Goal: Task Accomplishment & Management: Use online tool/utility

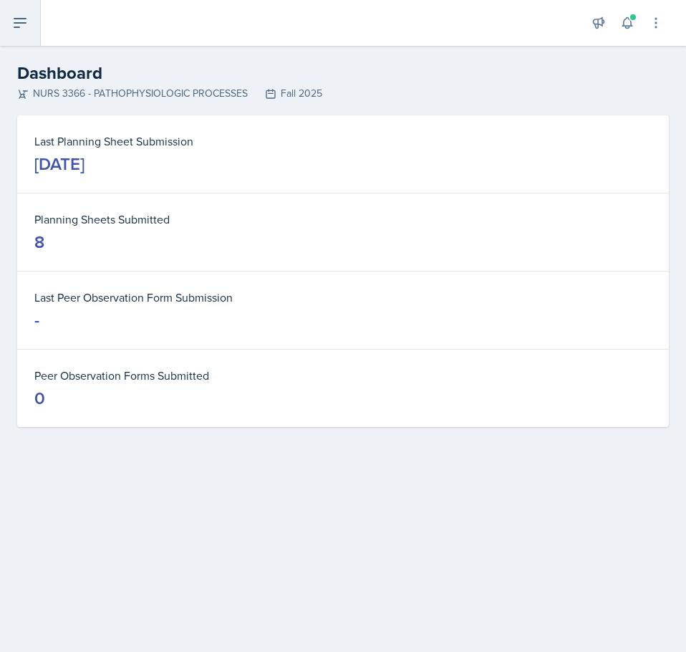
click at [21, 25] on icon at bounding box center [19, 22] width 17 height 17
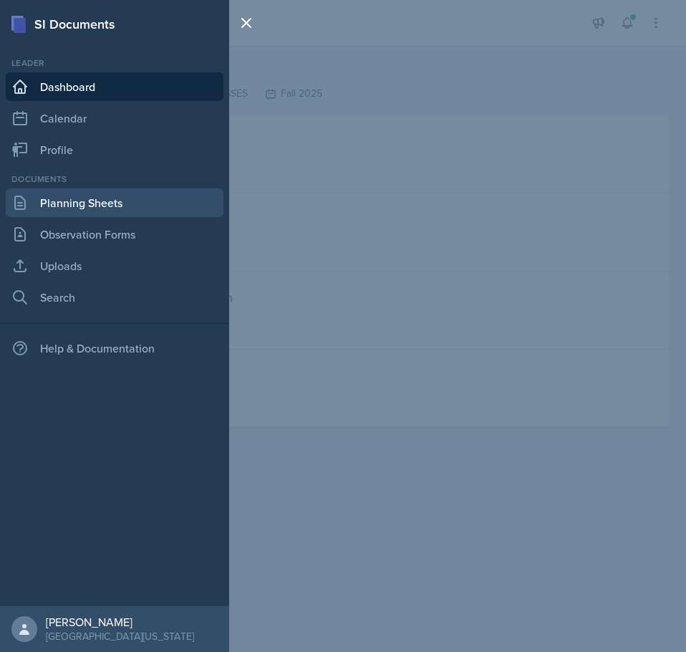
click at [88, 201] on link "Planning Sheets" at bounding box center [115, 202] width 218 height 29
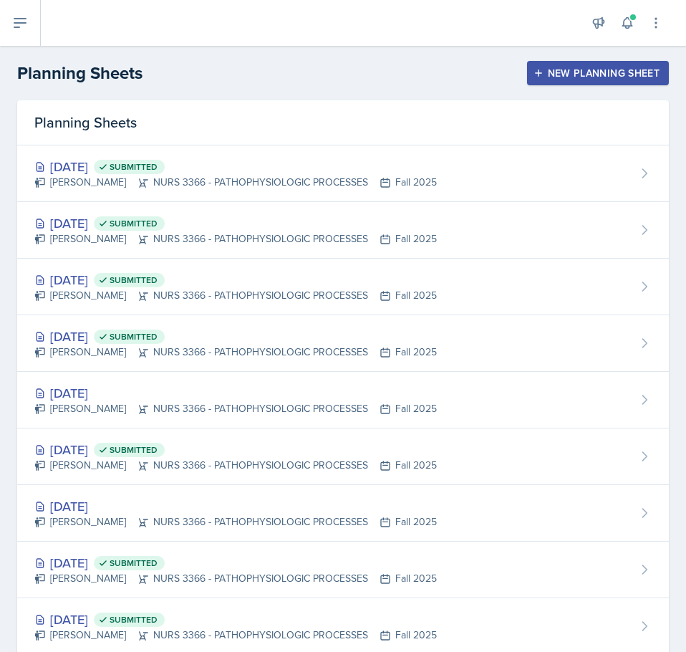
click at [582, 80] on button "New Planning Sheet" at bounding box center [598, 73] width 142 height 24
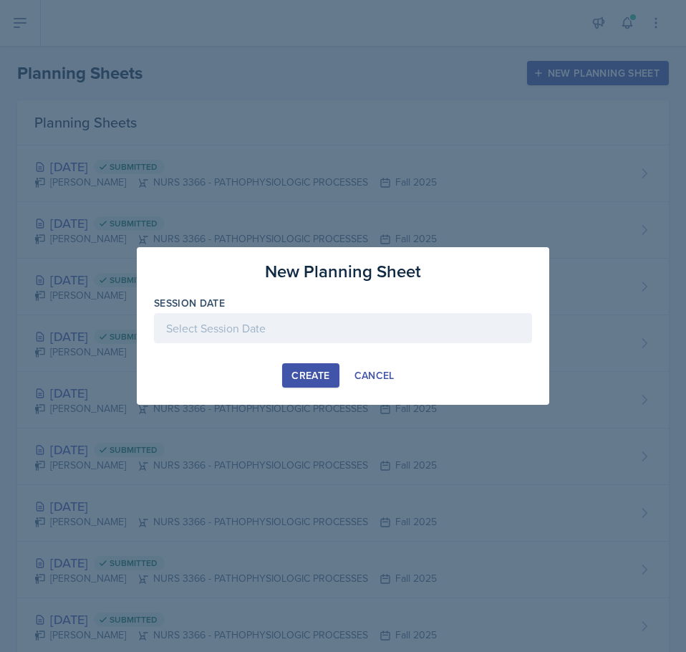
click at [286, 330] on div at bounding box center [343, 328] width 378 height 30
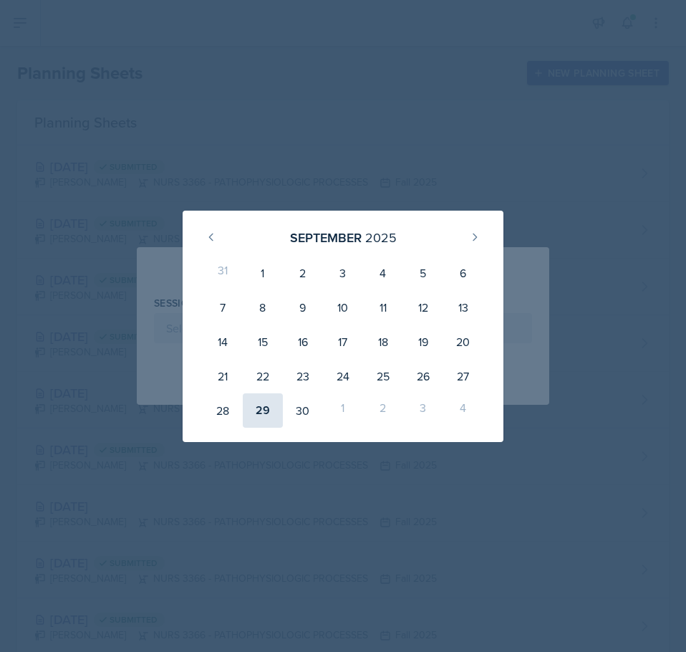
click at [266, 410] on div "29" at bounding box center [263, 410] width 40 height 34
type input "[DATE]"
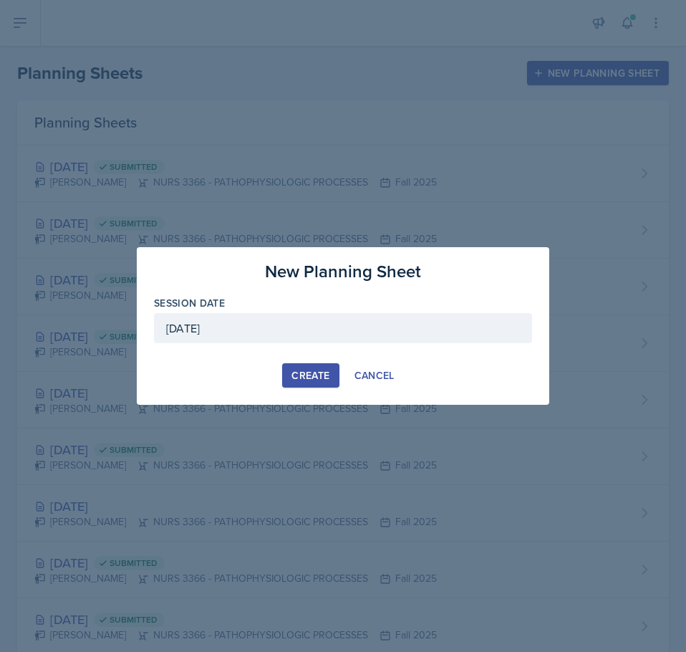
click at [312, 377] on div "Create" at bounding box center [310, 374] width 38 height 11
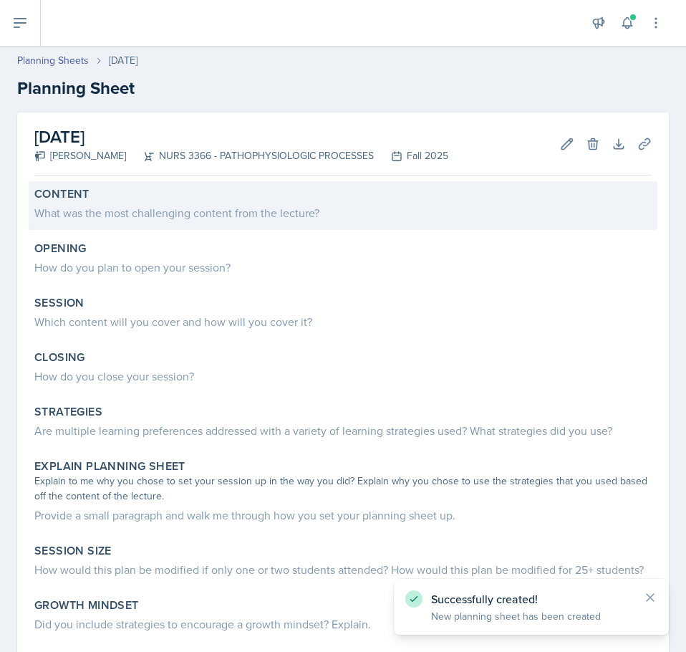
click at [208, 213] on div "What was the most challenging content from the lecture?" at bounding box center [342, 212] width 617 height 17
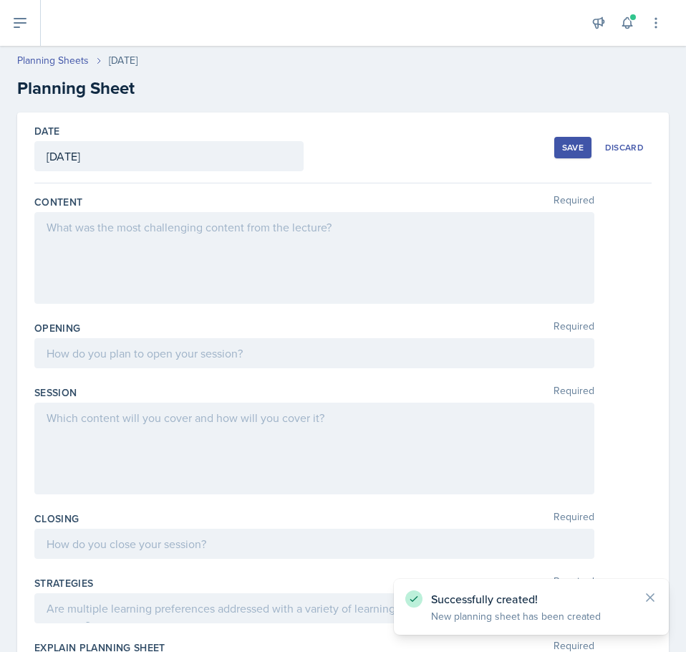
click at [248, 234] on div at bounding box center [314, 258] width 560 height 92
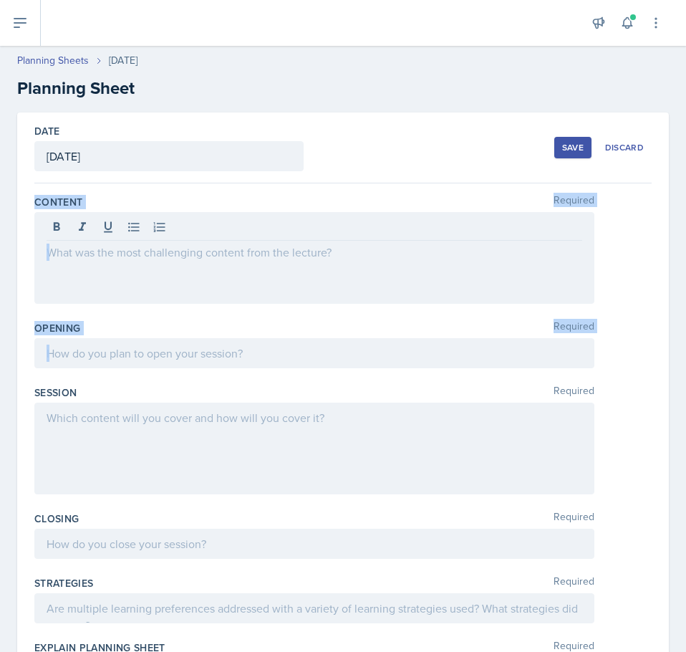
drag, startPoint x: 37, startPoint y: 199, endPoint x: 433, endPoint y: 374, distance: 433.4
click at [433, 374] on div "Content Required Opening Required Session Required Closing Required Strategies …" at bounding box center [342, 590] width 617 height 815
click at [429, 364] on div at bounding box center [314, 353] width 560 height 30
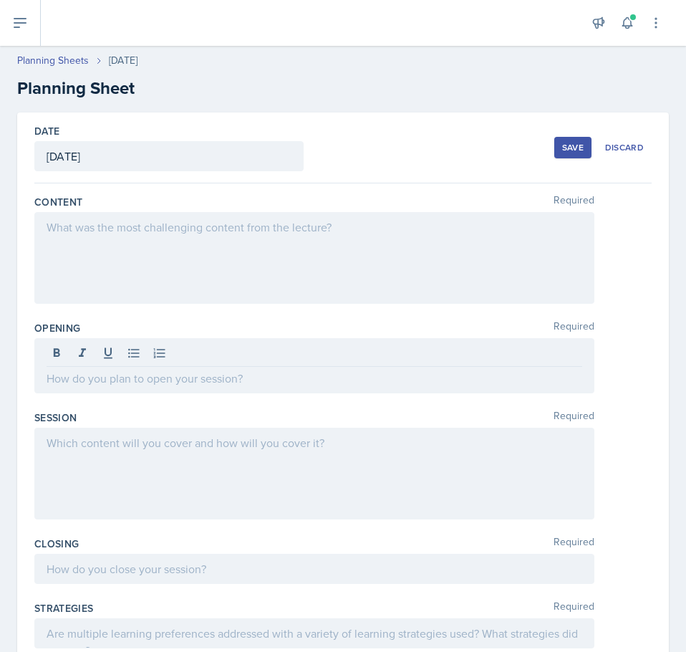
click at [309, 402] on div "Opening Required" at bounding box center [342, 359] width 617 height 89
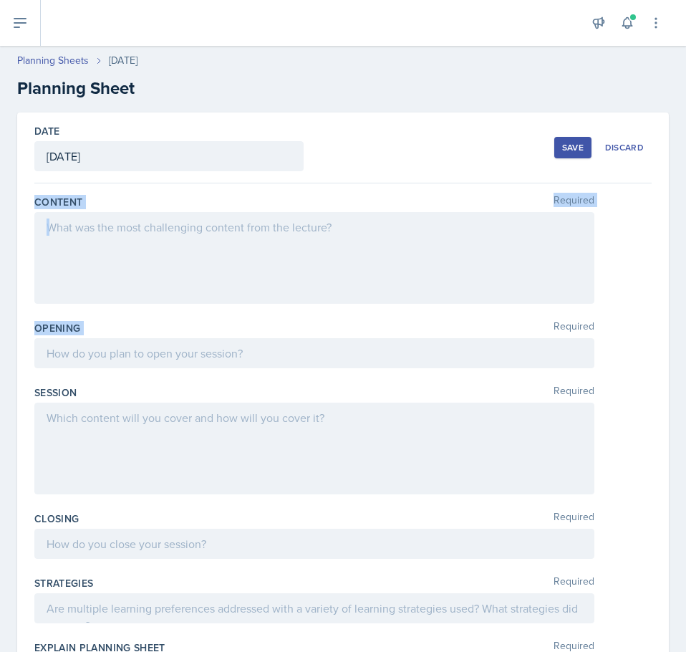
drag, startPoint x: 129, startPoint y: 215, endPoint x: 416, endPoint y: 329, distance: 308.9
click at [416, 329] on div "Date [DATE] [DATE] 31 1 2 3 4 5 6 7 8 9 10 11 12 13 14 15 16 17 18 19 20 21 22 …" at bounding box center [343, 555] width 652 height 886
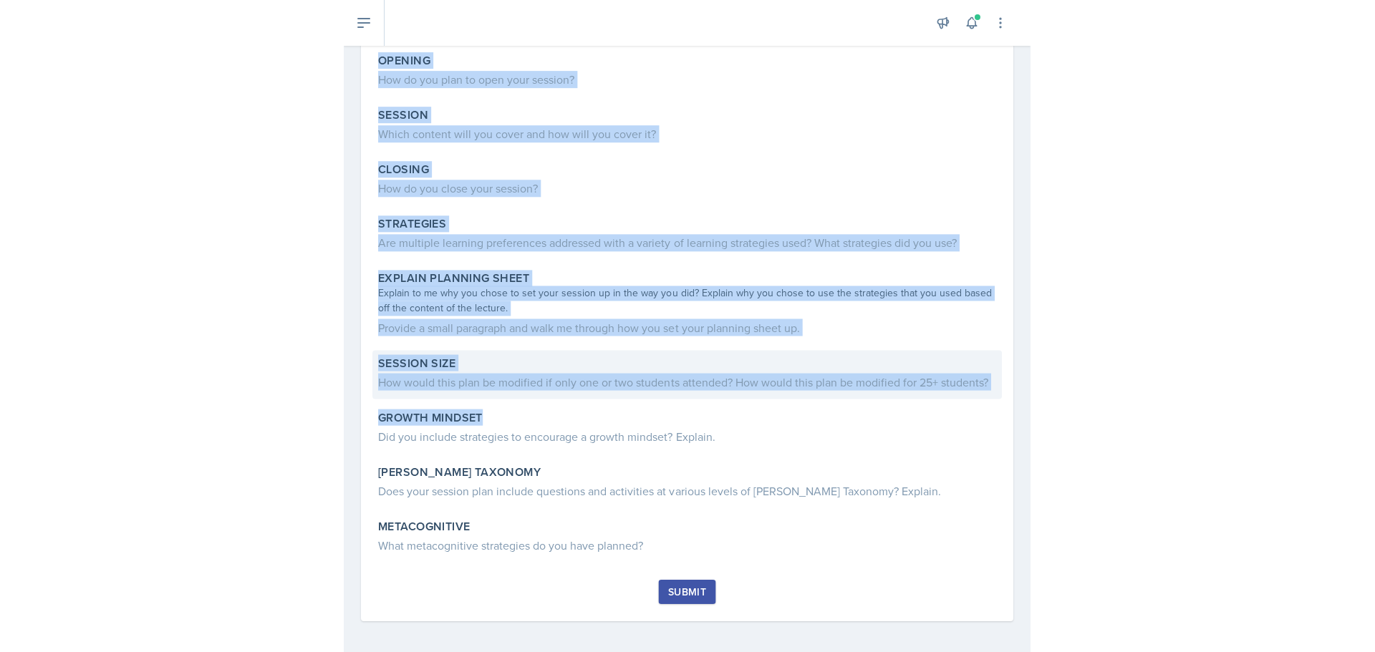
scroll to position [208, 0]
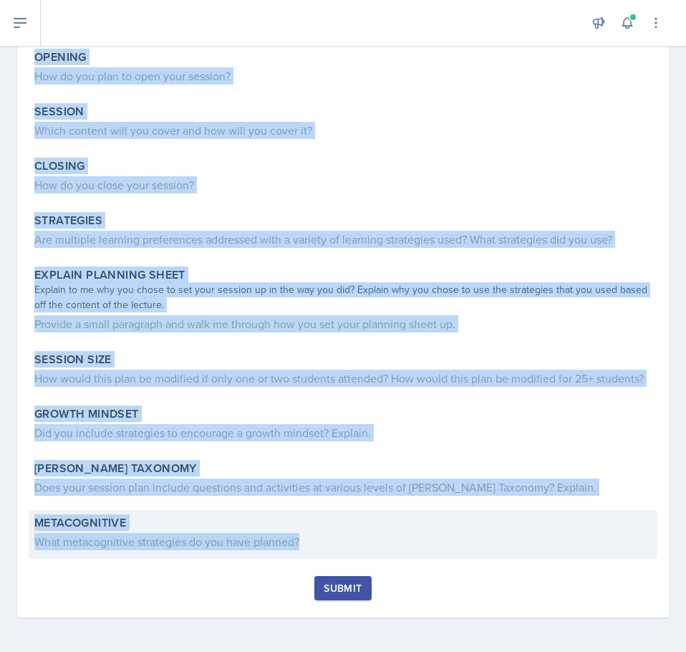
drag, startPoint x: 24, startPoint y: 192, endPoint x: 352, endPoint y: 551, distance: 486.5
click at [352, 551] on div "September 29th, 2025 Andrew Luisi NURS 3366 - PATHOPHYSIOLOGIC PROCESSES Fall 2…" at bounding box center [343, 269] width 652 height 696
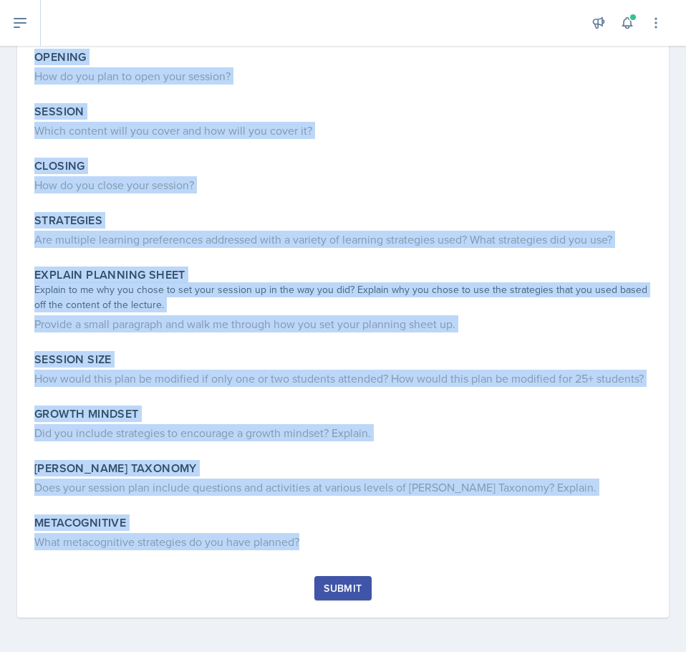
copy div "Content What was the most challenging content from the lecture? Opening How do …"
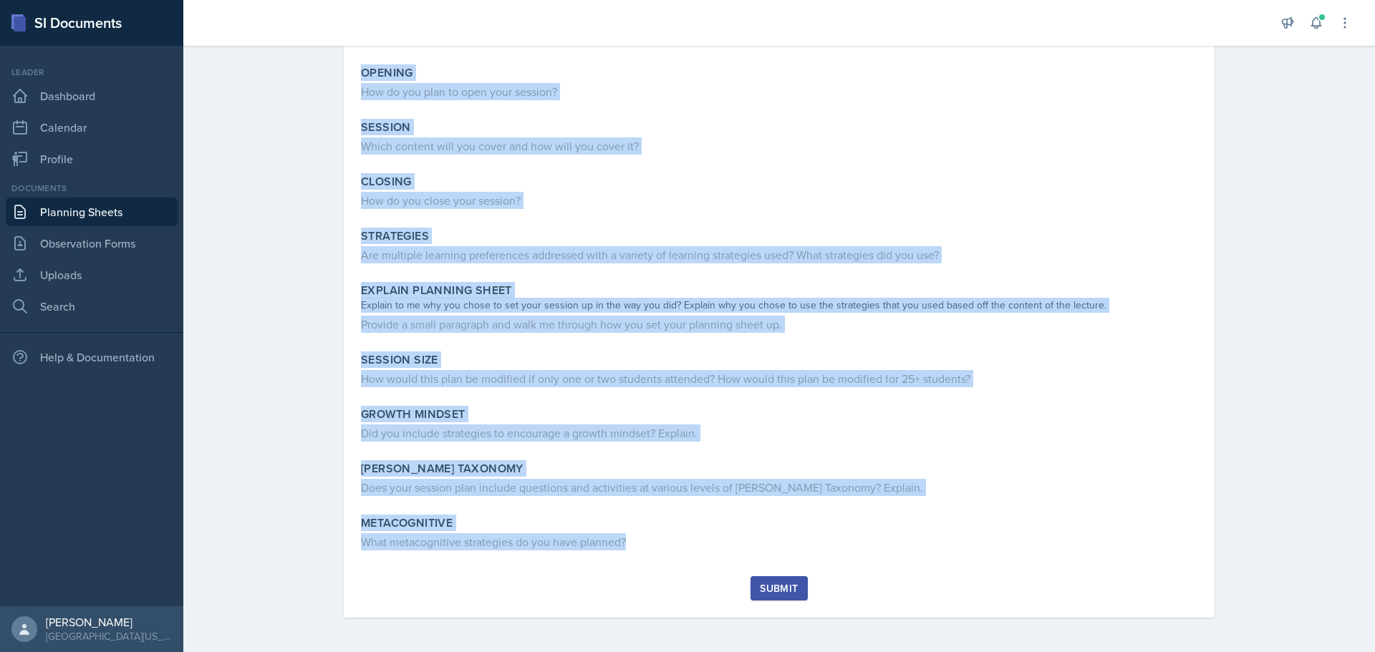
scroll to position [175, 0]
